Goal: Task Accomplishment & Management: Use online tool/utility

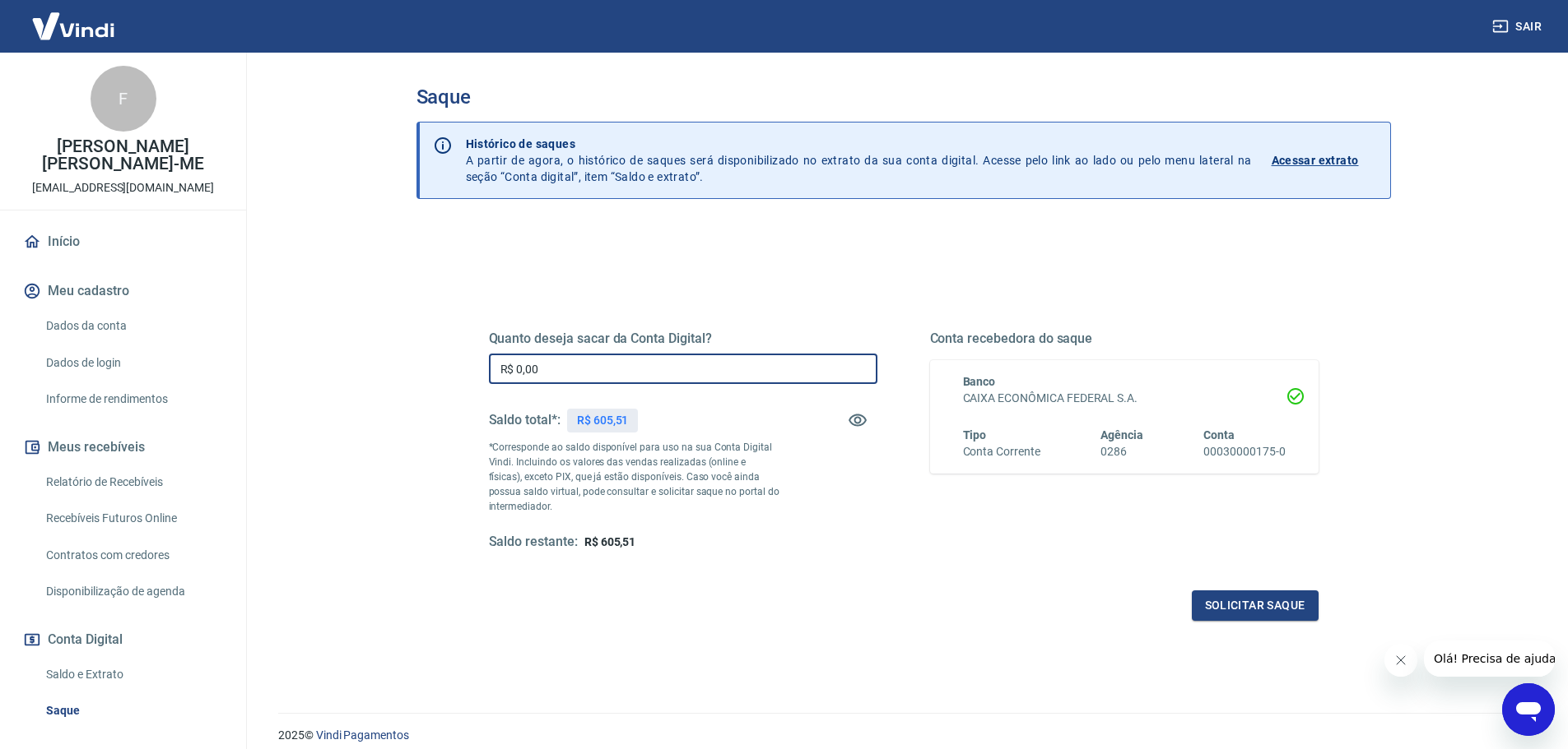
click at [568, 367] on input "R$ 0,00" at bounding box center [683, 369] width 388 height 30
type input "R$ 605,50"
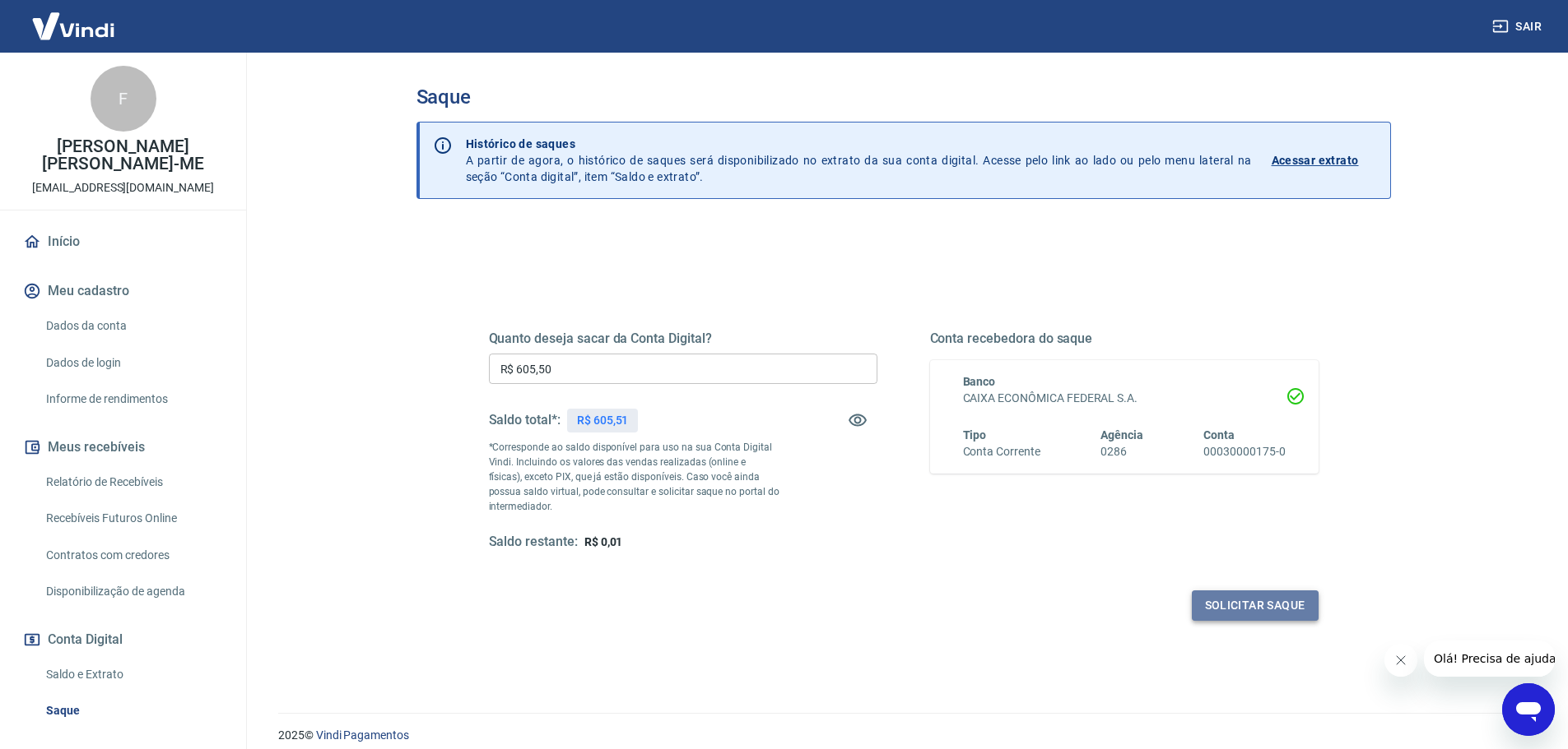
click at [1273, 601] on button "Solicitar saque" at bounding box center [1255, 606] width 127 height 30
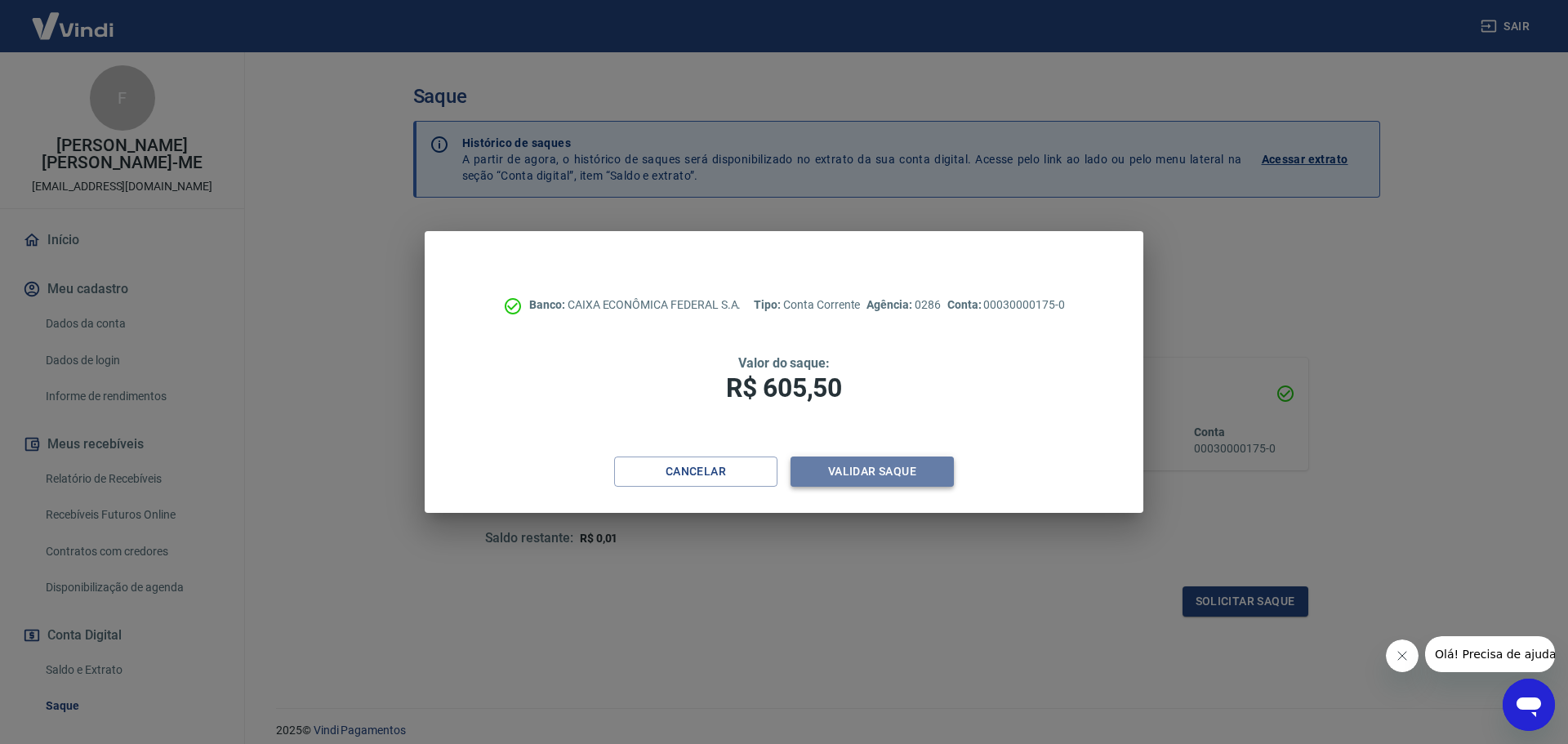
click at [852, 473] on button "Validar saque" at bounding box center [873, 472] width 163 height 30
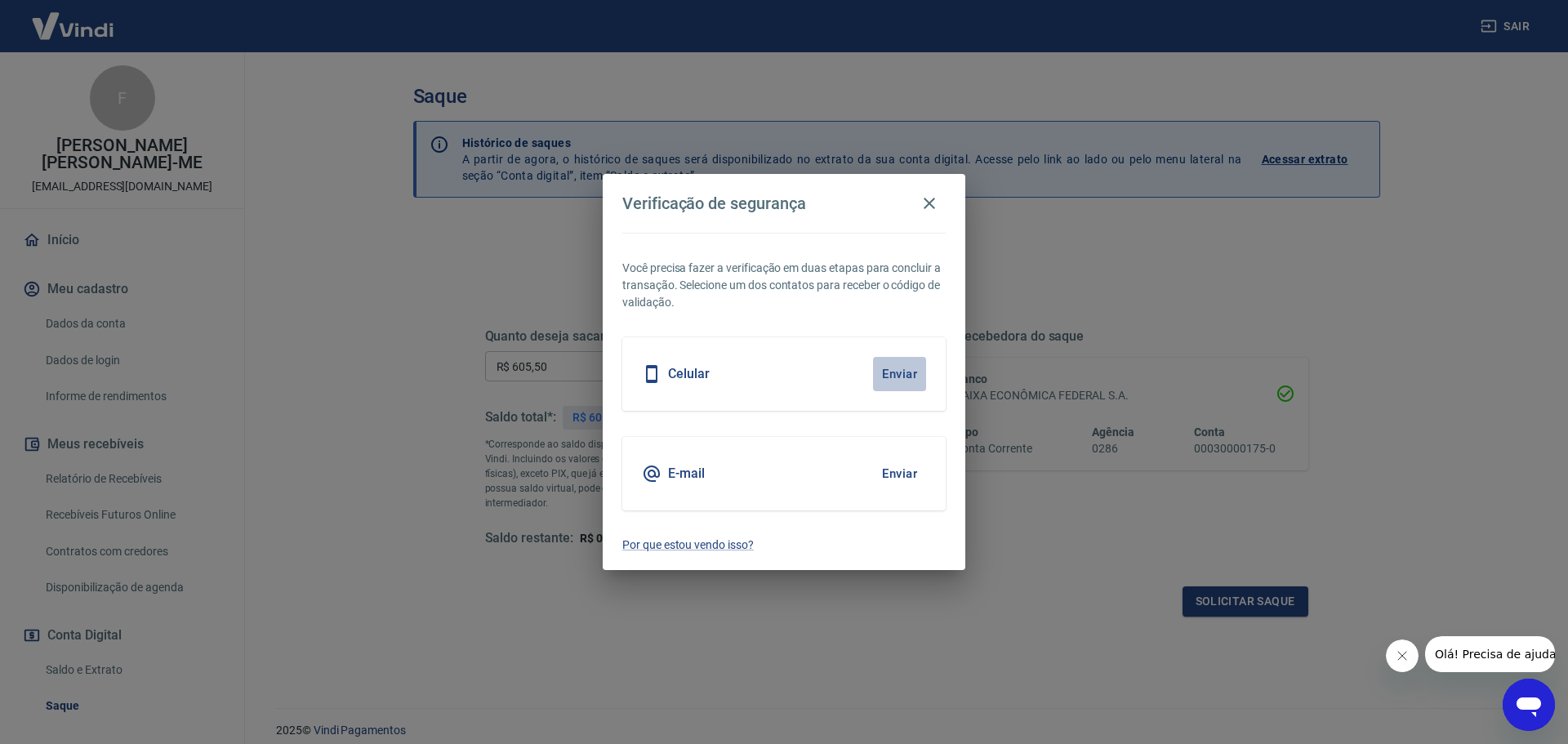
click at [885, 374] on button "Enviar" at bounding box center [899, 374] width 53 height 34
